Goal: Transaction & Acquisition: Subscribe to service/newsletter

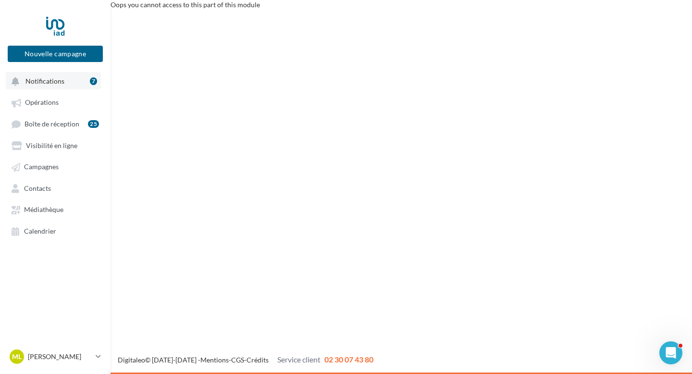
click at [57, 87] on button "Notifications 7" at bounding box center [53, 80] width 95 height 17
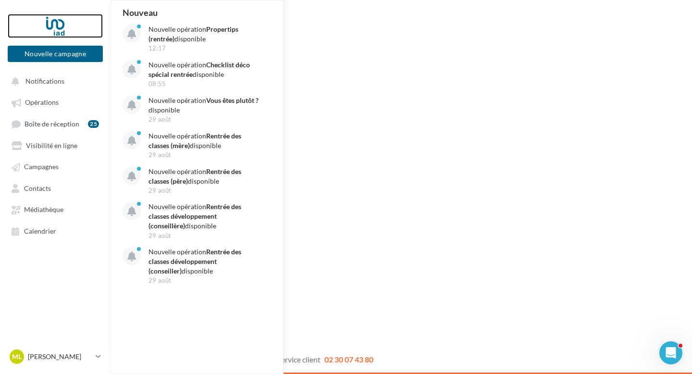
click at [56, 25] on div at bounding box center [55, 26] width 77 height 24
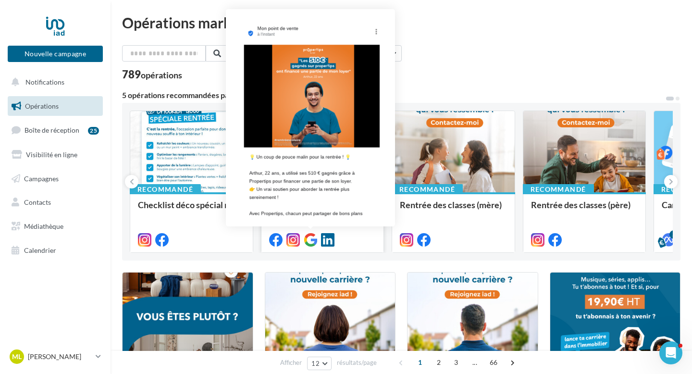
click at [312, 244] on icon at bounding box center [310, 239] width 13 height 13
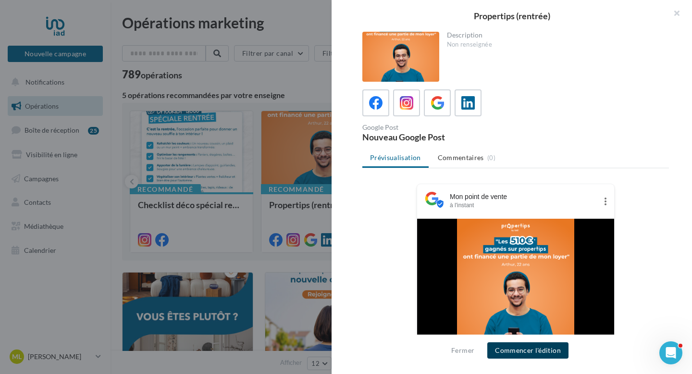
click at [516, 352] on button "Commencer l'édition" at bounding box center [527, 350] width 81 height 16
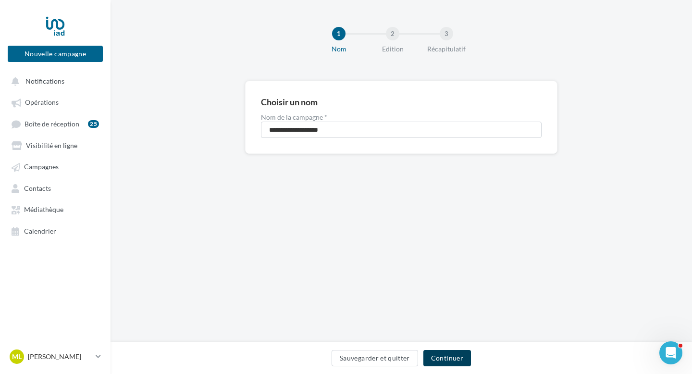
click at [451, 359] on button "Continuer" at bounding box center [447, 358] width 48 height 16
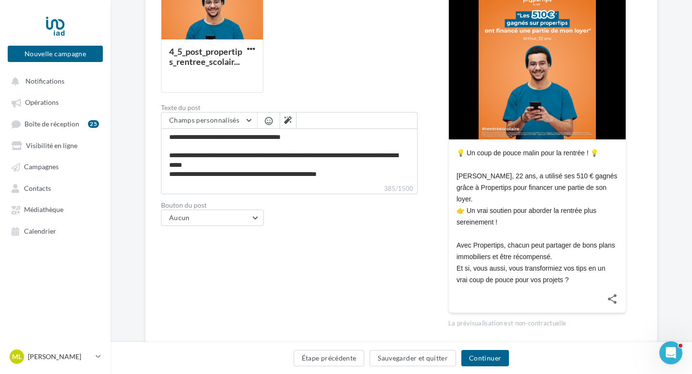
scroll to position [203, 0]
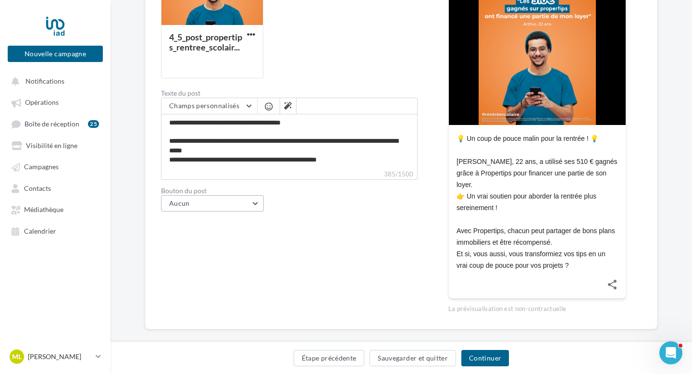
click at [256, 197] on button "Aucun" at bounding box center [212, 203] width 103 height 16
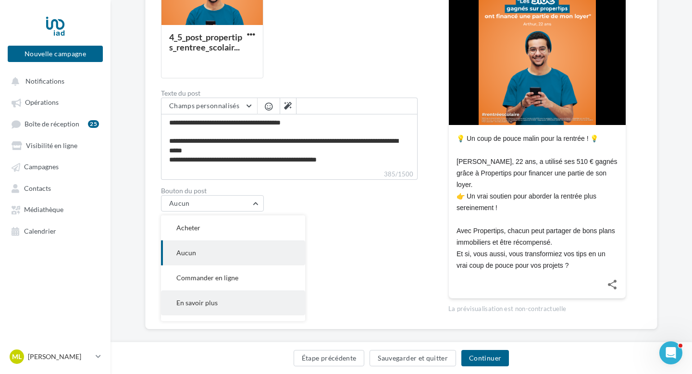
click at [212, 300] on span "En savoir plus" at bounding box center [196, 302] width 41 height 8
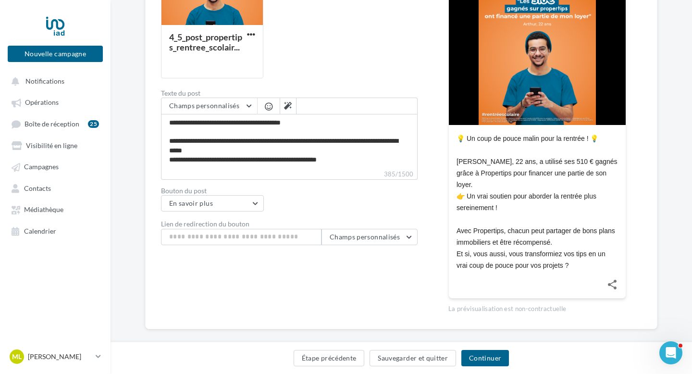
click at [292, 290] on div "Type de communication Actualité Evénement Media du post 4_5_post_propertips_ren…" at bounding box center [289, 111] width 257 height 403
click at [247, 236] on input "Lien de redirection du bouton" at bounding box center [241, 237] width 160 height 16
paste input "**********"
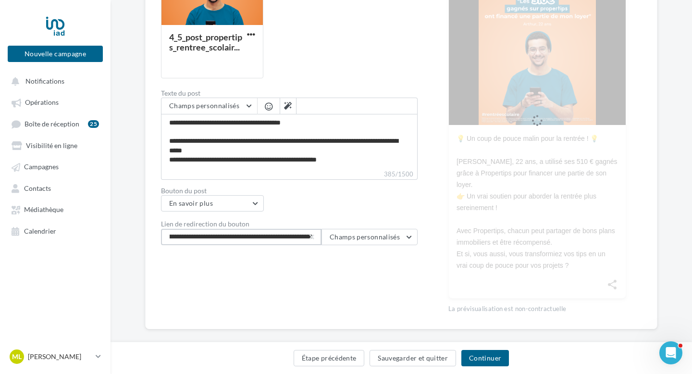
type input "**********"
click at [490, 363] on button "Continuer" at bounding box center [485, 358] width 48 height 16
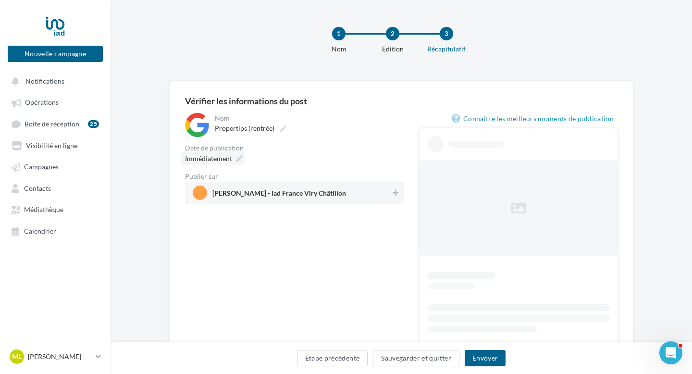
click at [240, 161] on icon at bounding box center [239, 158] width 7 height 7
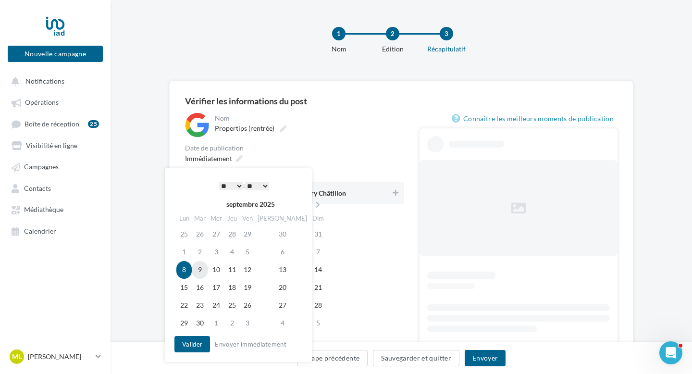
click at [204, 270] on td "9" at bounding box center [200, 270] width 16 height 18
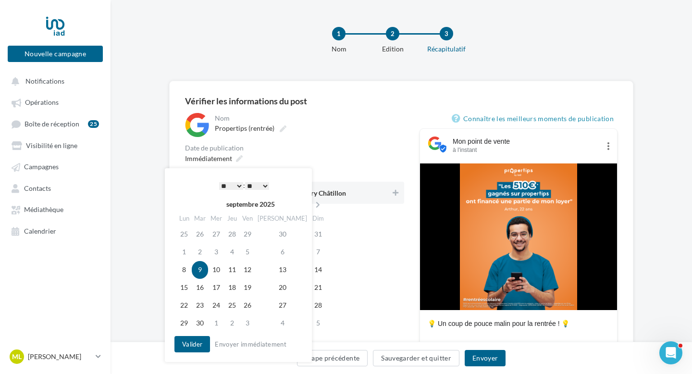
click at [376, 281] on div "**********" at bounding box center [294, 303] width 219 height 381
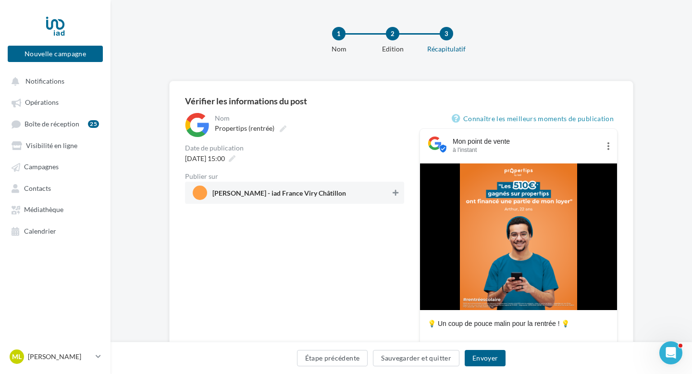
click at [394, 194] on icon at bounding box center [395, 192] width 6 height 7
click at [489, 359] on button "Envoyer" at bounding box center [484, 358] width 41 height 16
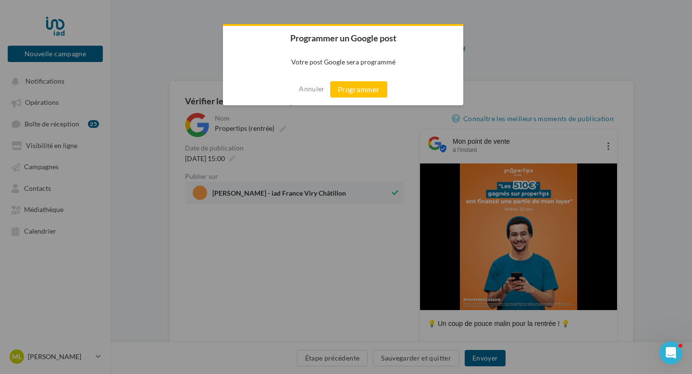
click at [343, 78] on div "Annuler Programmer" at bounding box center [343, 89] width 240 height 32
click at [342, 92] on button "Programmer" at bounding box center [358, 89] width 57 height 16
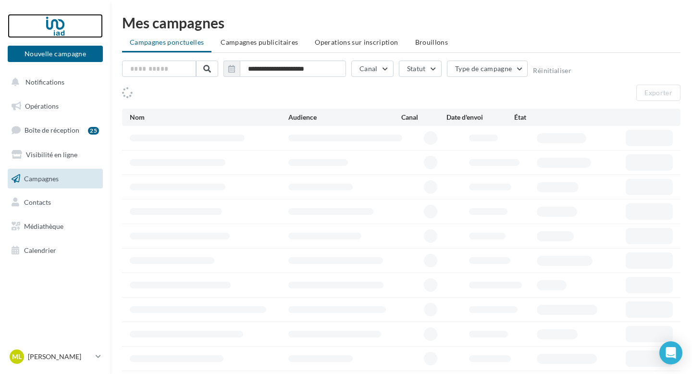
click at [56, 29] on div at bounding box center [55, 26] width 77 height 24
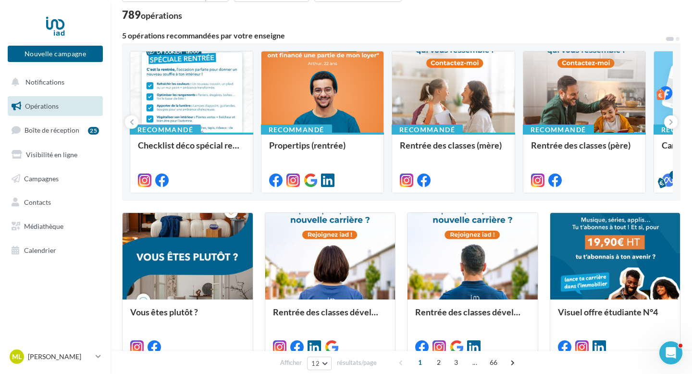
scroll to position [65, 0]
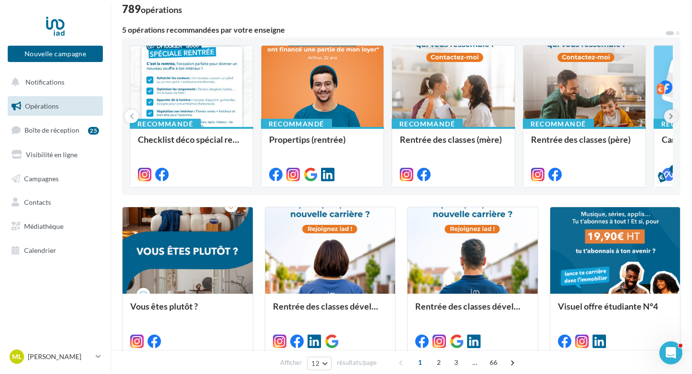
click at [672, 115] on icon at bounding box center [671, 116] width 4 height 10
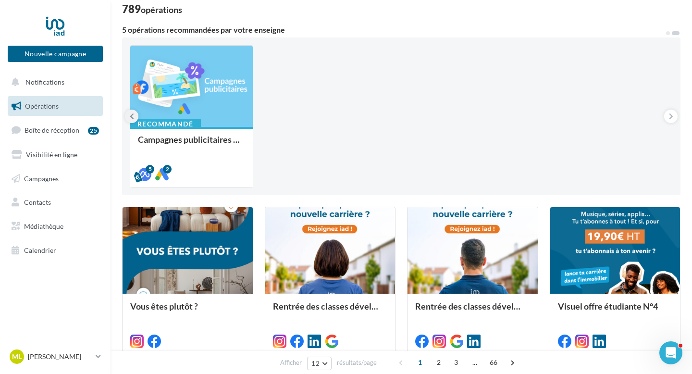
click at [134, 118] on icon at bounding box center [132, 116] width 4 height 10
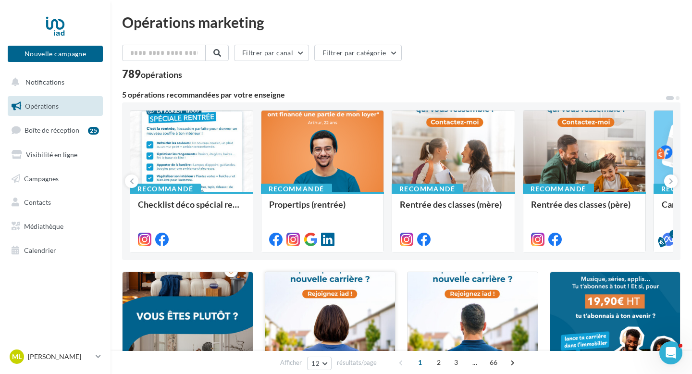
scroll to position [0, 0]
